Goal: Information Seeking & Learning: Learn about a topic

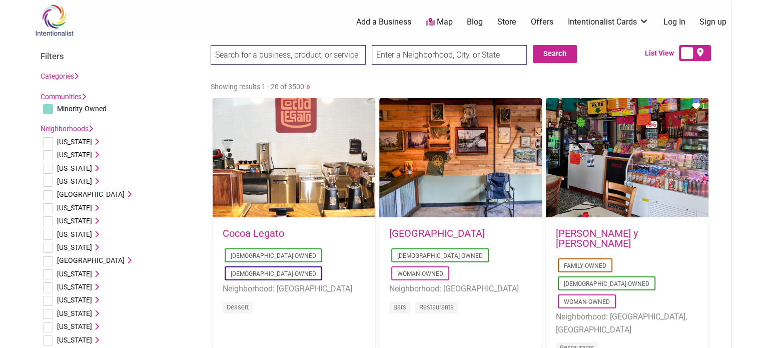
click at [325, 54] on input "search" at bounding box center [288, 55] width 155 height 20
type input "web design"
click at [456, 54] on input "text" at bounding box center [449, 55] width 155 height 20
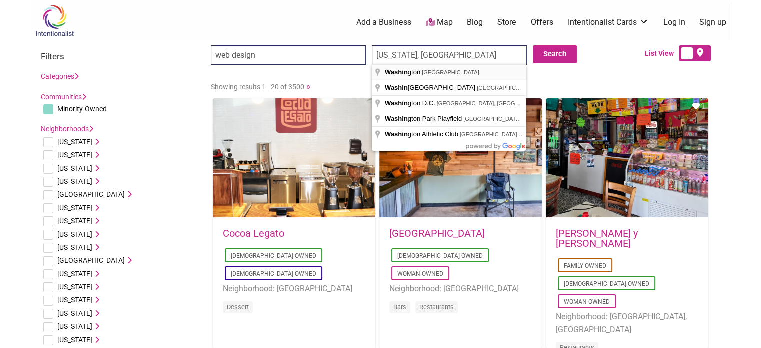
type input "Washington, USA"
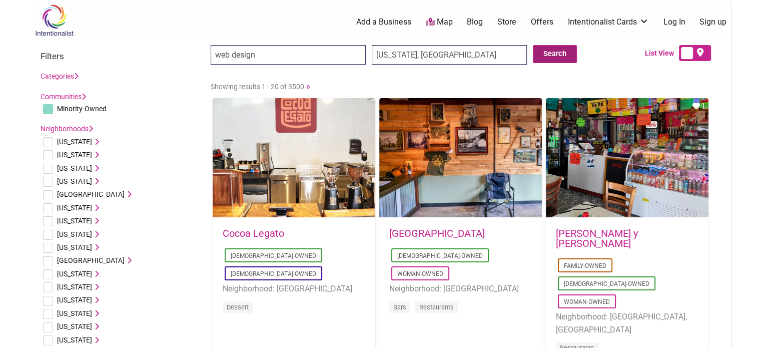
click at [556, 58] on button "Search" at bounding box center [555, 54] width 44 height 18
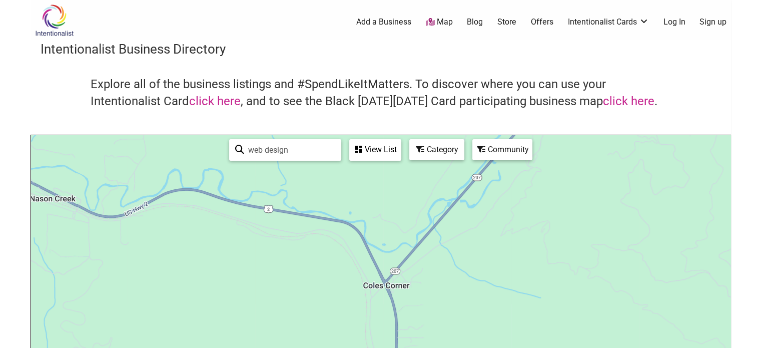
click at [62, 18] on img at bounding box center [55, 20] width 48 height 33
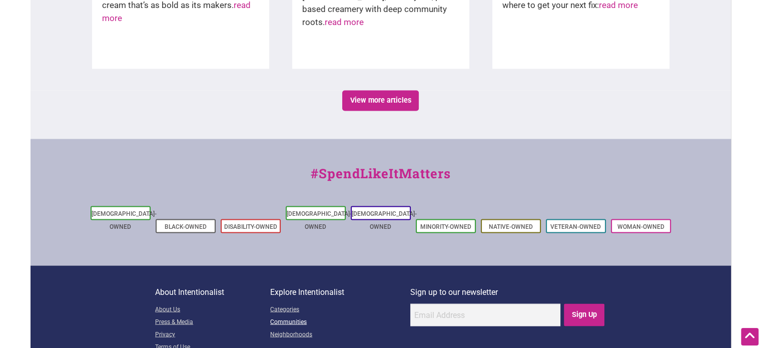
scroll to position [1722, 0]
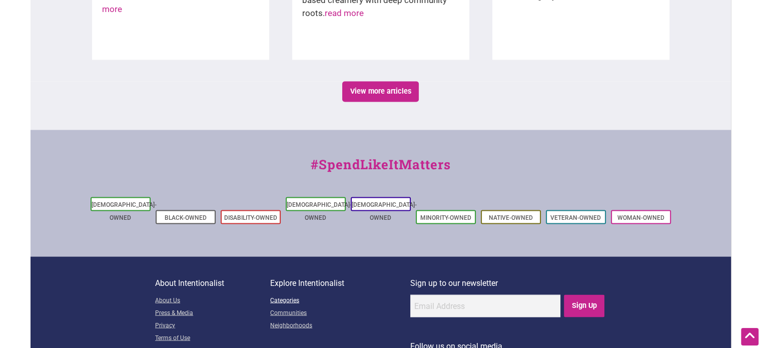
click at [285, 294] on link "Categories" at bounding box center [340, 300] width 140 height 13
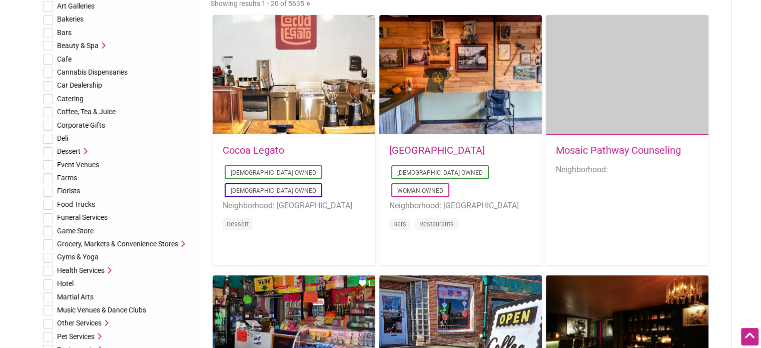
scroll to position [167, 0]
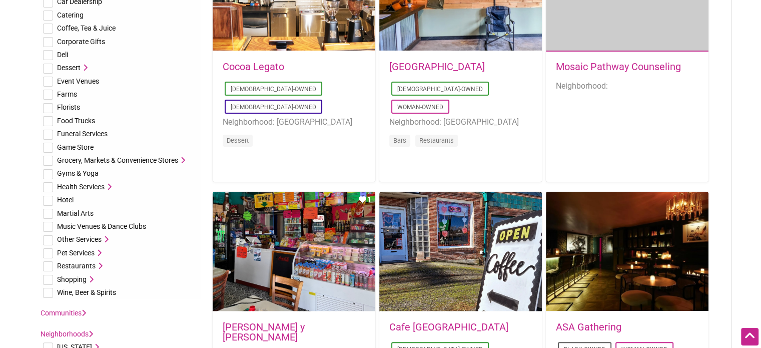
click at [92, 238] on span "Other Services" at bounding box center [79, 239] width 45 height 8
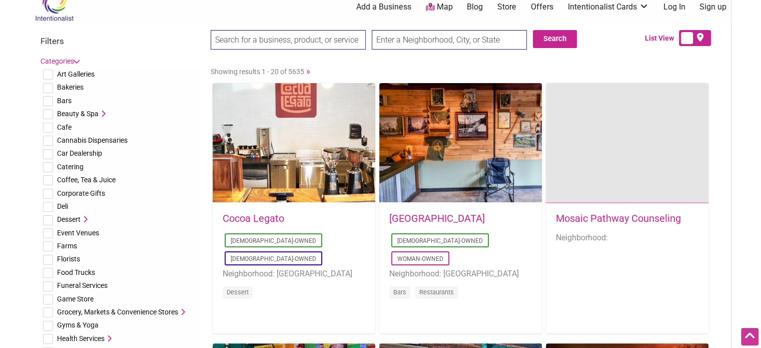
scroll to position [0, 0]
